Goal: Task Accomplishment & Management: Manage account settings

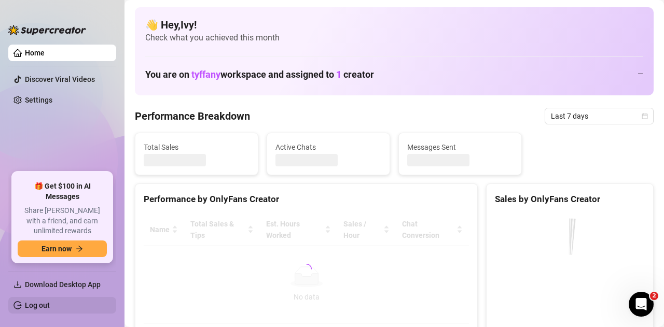
click at [50, 302] on link "Log out" at bounding box center [37, 306] width 25 height 8
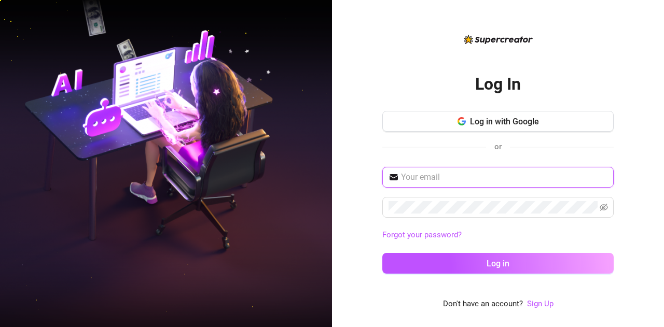
click at [474, 174] on input "text" at bounding box center [504, 177] width 207 height 12
type input "[EMAIL_ADDRESS][DOMAIN_NAME]"
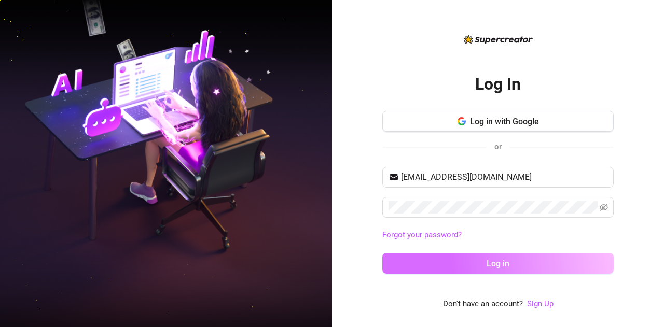
click at [486, 256] on button "Log in" at bounding box center [497, 263] width 231 height 21
